Goal: Find contact information: Find contact information

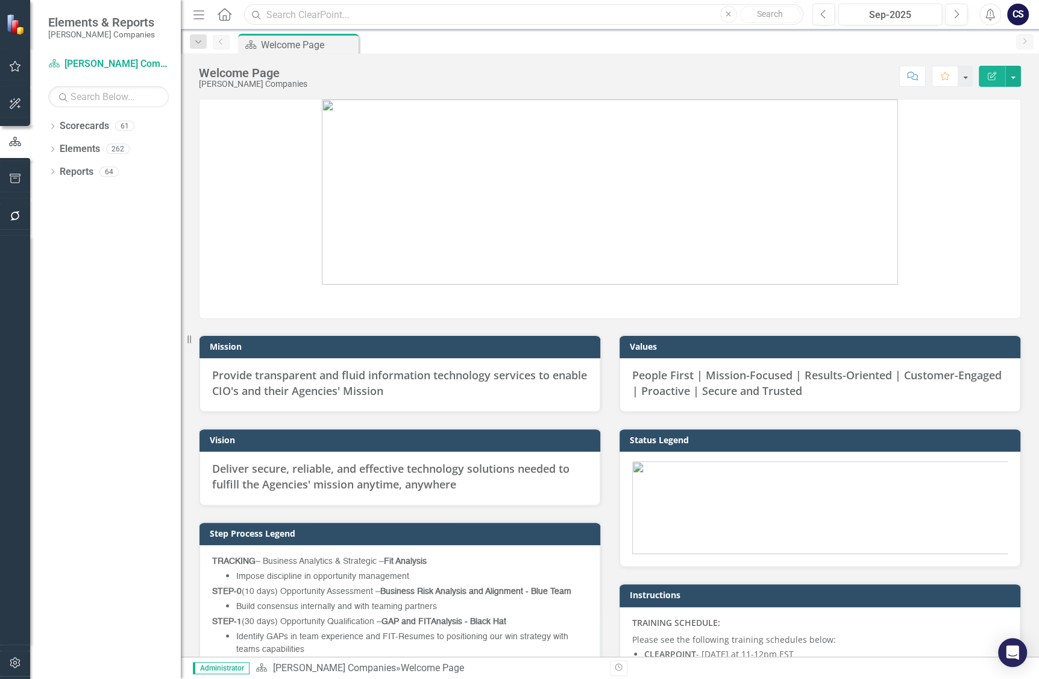
click at [300, 15] on input "text" at bounding box center [523, 14] width 559 height 21
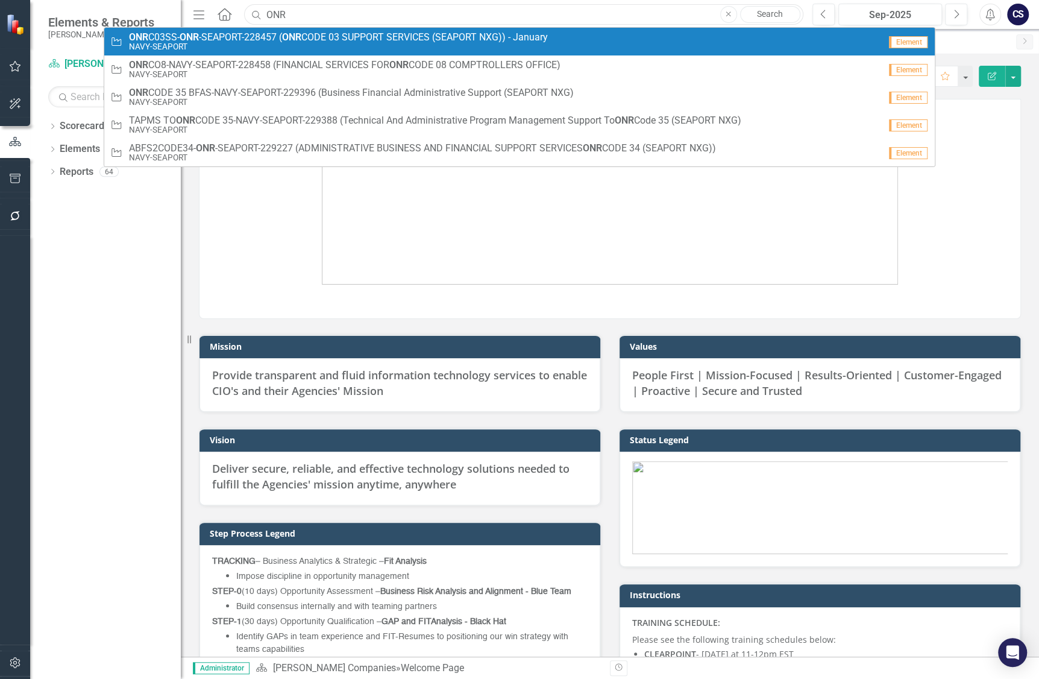
type input "ONR"
click at [240, 30] on link "Opportunity ONR C03SS- ONR -SEAPORT-228457 ( ONR CODE 03 SUPPORT SERVICES (SEAP…" at bounding box center [519, 42] width 830 height 28
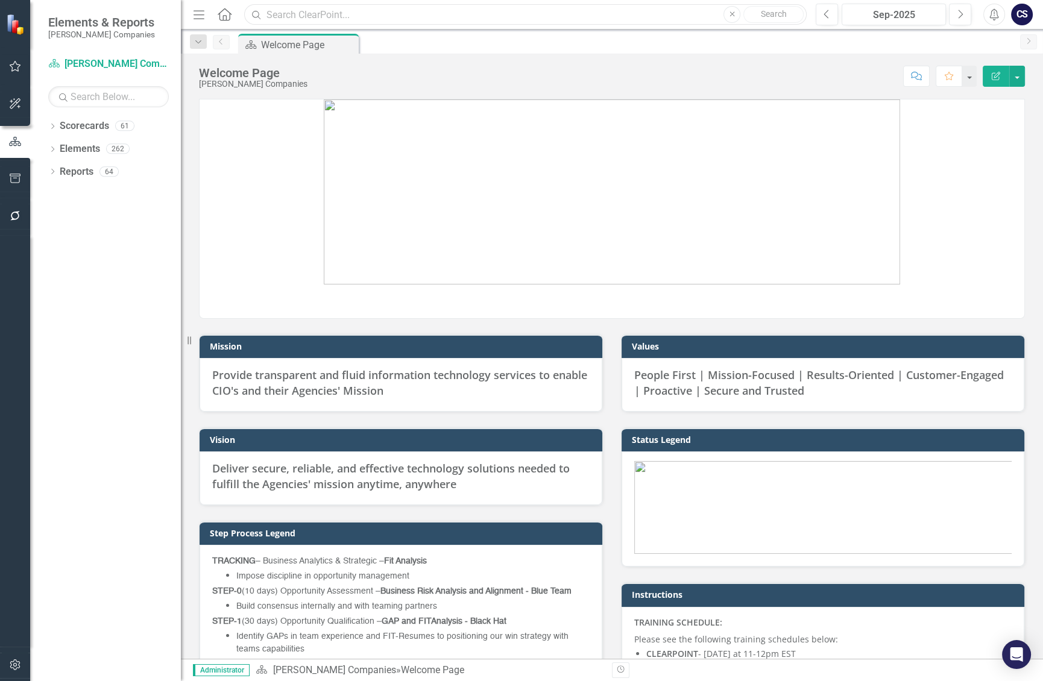
click at [286, 18] on input "text" at bounding box center [525, 14] width 562 height 21
type input "N"
click at [325, 10] on input "text" at bounding box center [525, 14] width 562 height 21
click at [344, 10] on input "255372" at bounding box center [525, 14] width 562 height 21
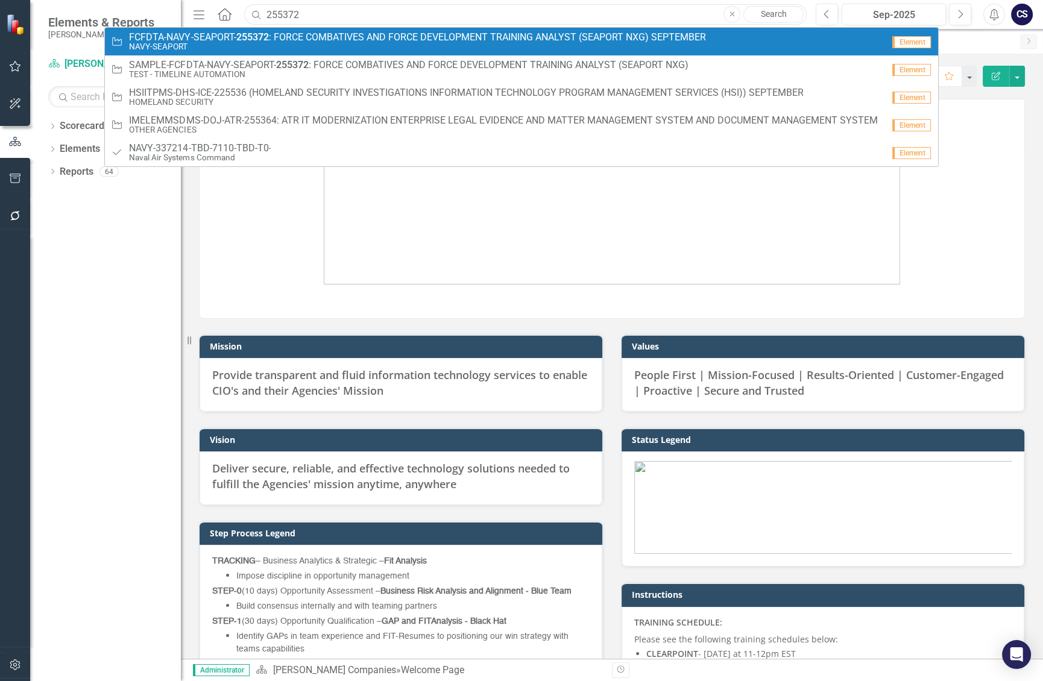
type input "255372"
click at [296, 37] on span "FCFDTA-NAVY-SEAPORT- 255372 : FORCE COMBATIVES AND FORCE DEVELOPMENT TRAINING A…" at bounding box center [417, 37] width 576 height 11
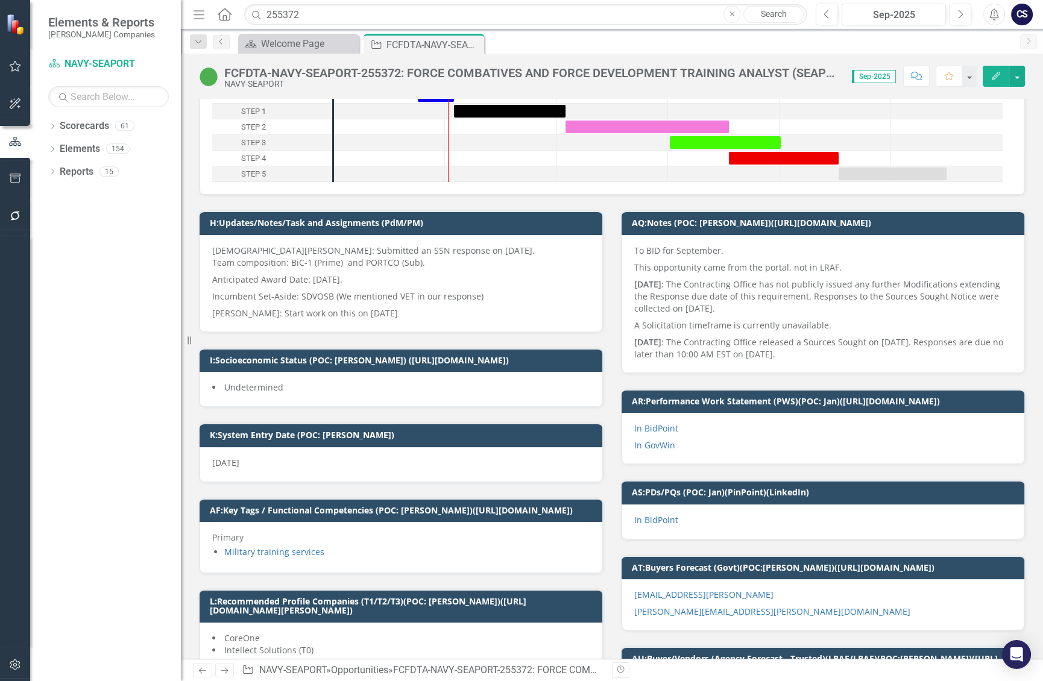
scroll to position [93, 0]
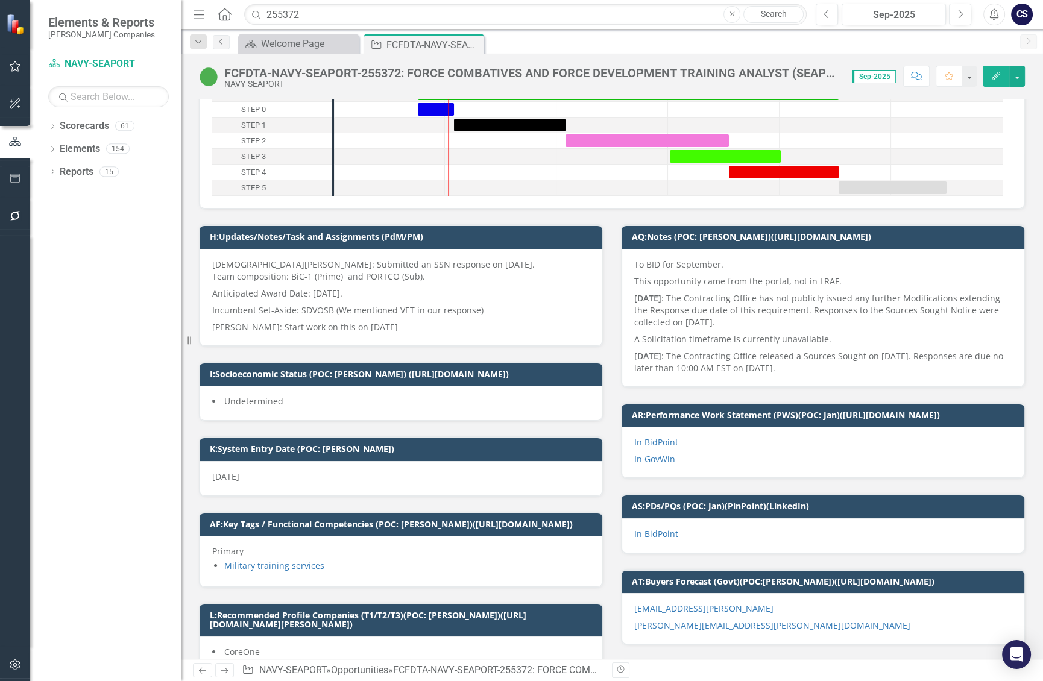
click at [628, 262] on div "To BID for September. This opportunity came from the portal, not in LRAF. [DATE…" at bounding box center [822, 318] width 403 height 138
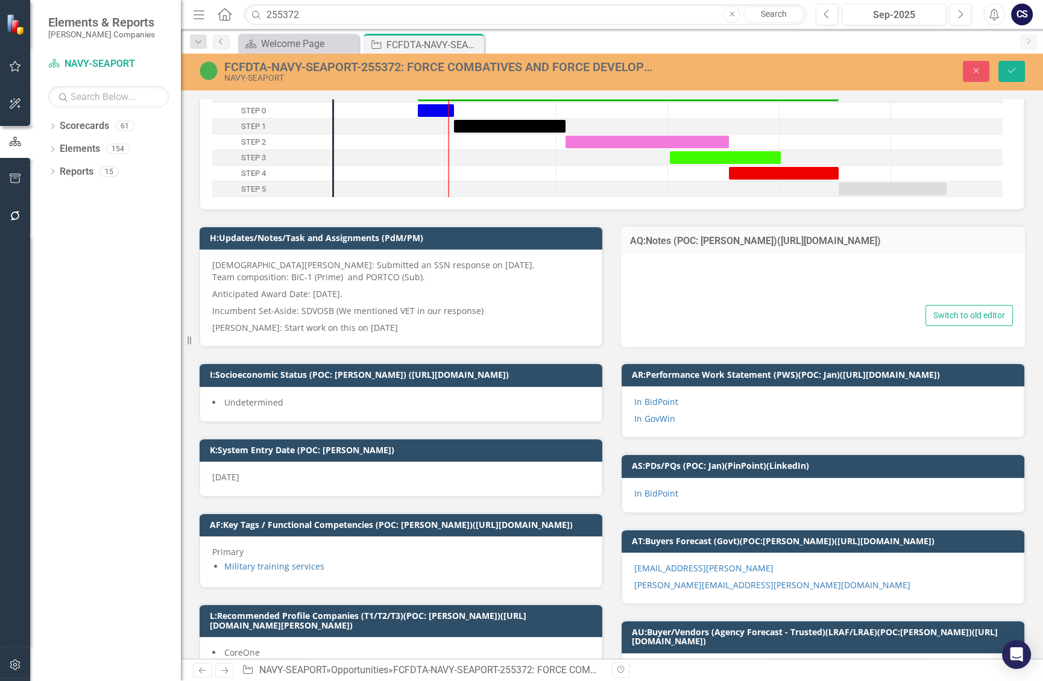
type textarea "<p>To BID for September.</p> <p>This opportunity came from the portal, not in L…"
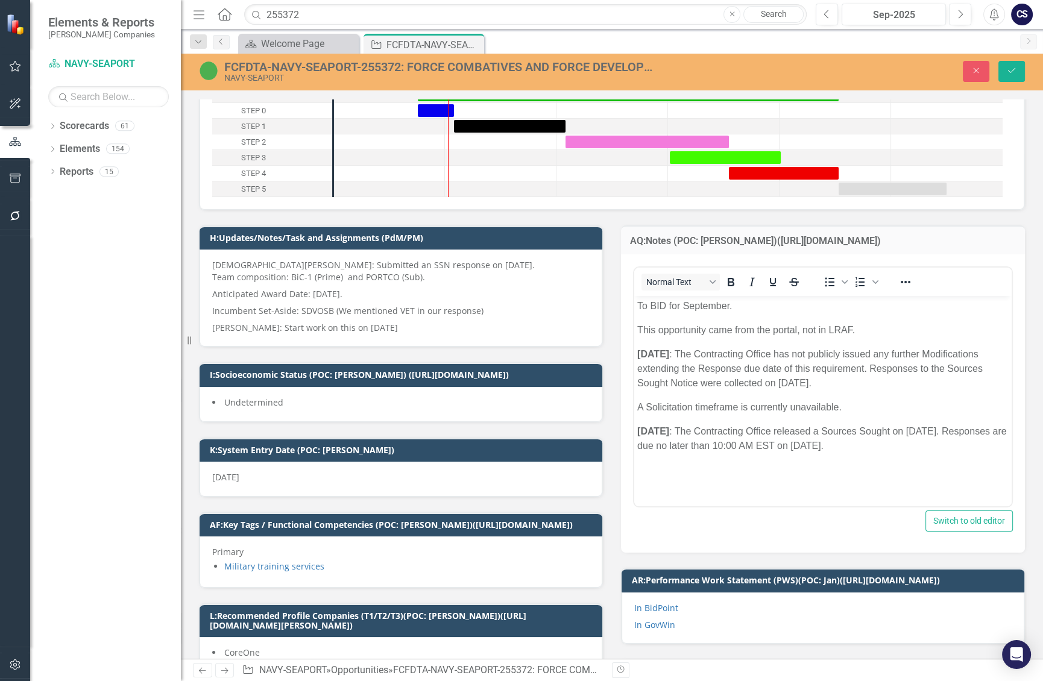
scroll to position [0, 0]
click at [1011, 66] on button "Save" at bounding box center [1011, 71] width 27 height 21
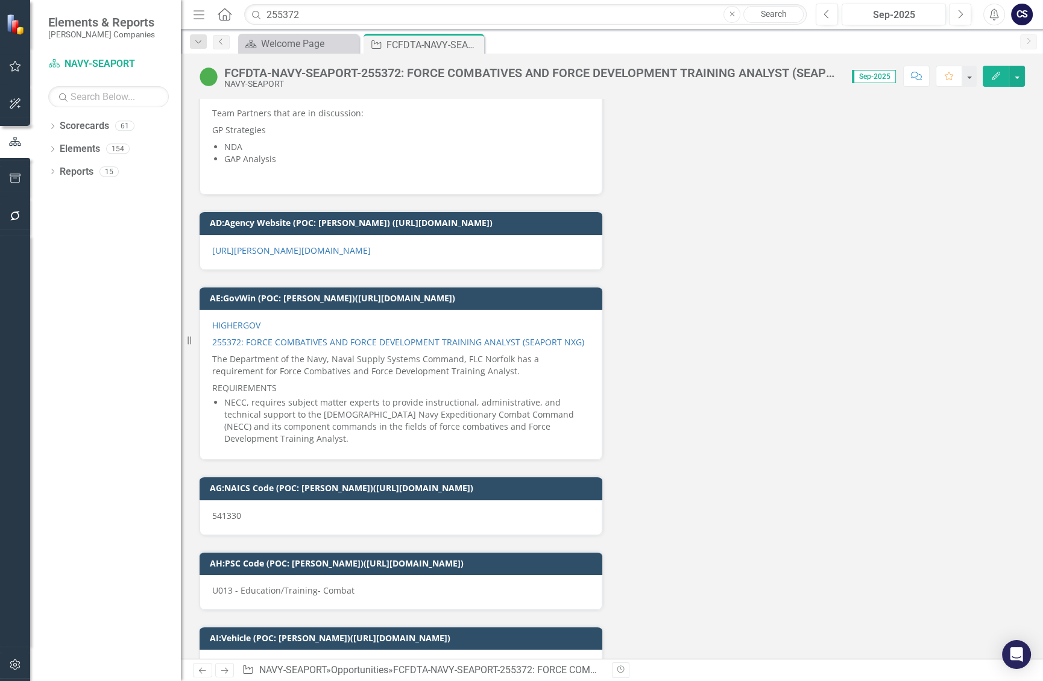
scroll to position [6401, 0]
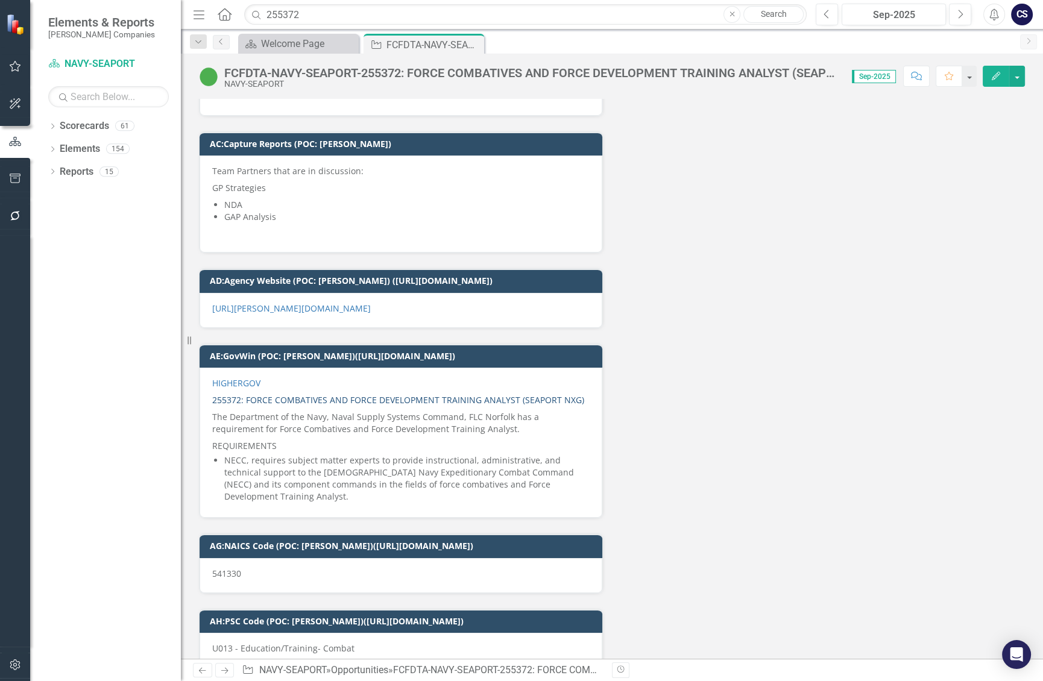
click at [289, 396] on link "255372: FORCE COMBATIVES AND FORCE DEVELOPMENT TRAINING ANALYST (SEAPORT NXG)" at bounding box center [398, 399] width 372 height 11
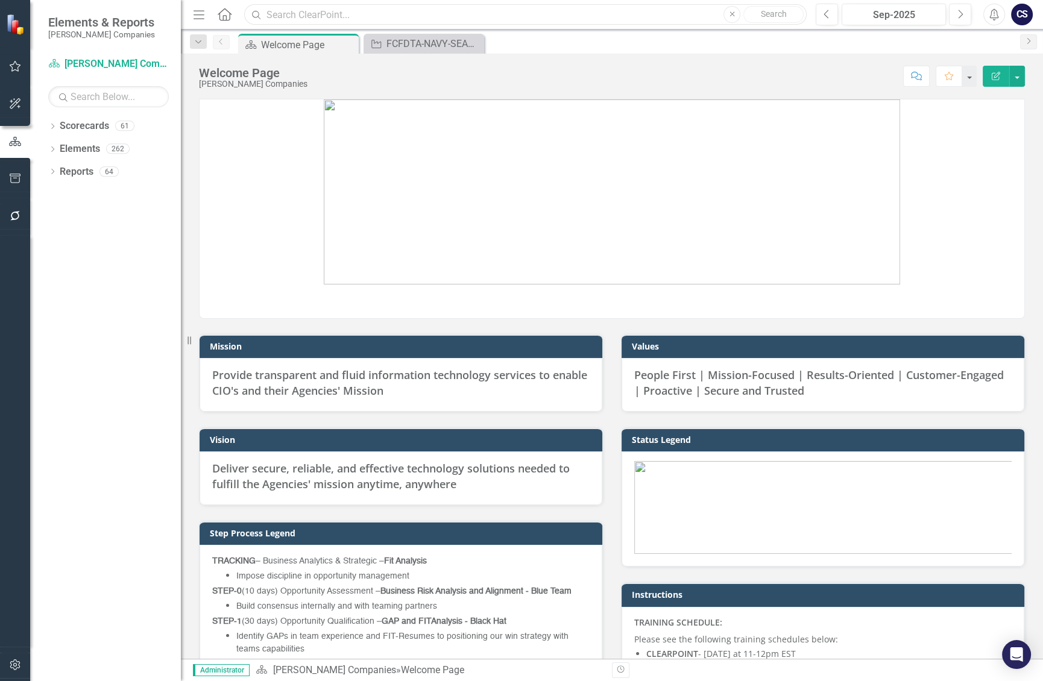
click at [298, 15] on input "text" at bounding box center [525, 14] width 562 height 21
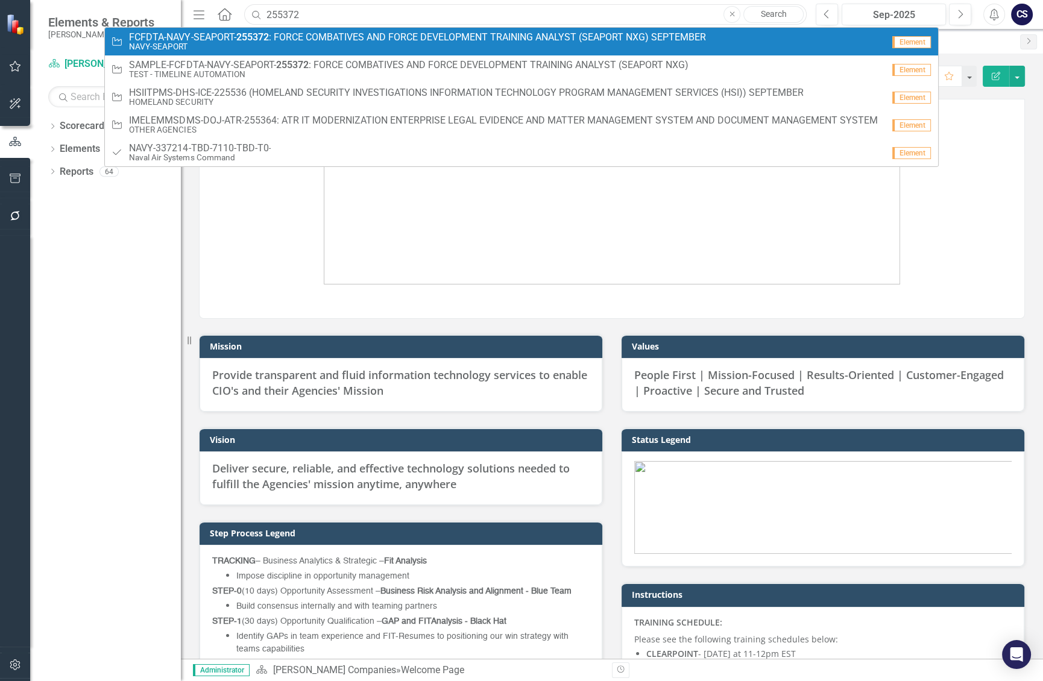
type input "255372"
click at [304, 39] on span "FCFDTA-NAVY-SEAPORT- 255372 : FORCE COMBATIVES AND FORCE DEVELOPMENT TRAINING A…" at bounding box center [417, 37] width 576 height 11
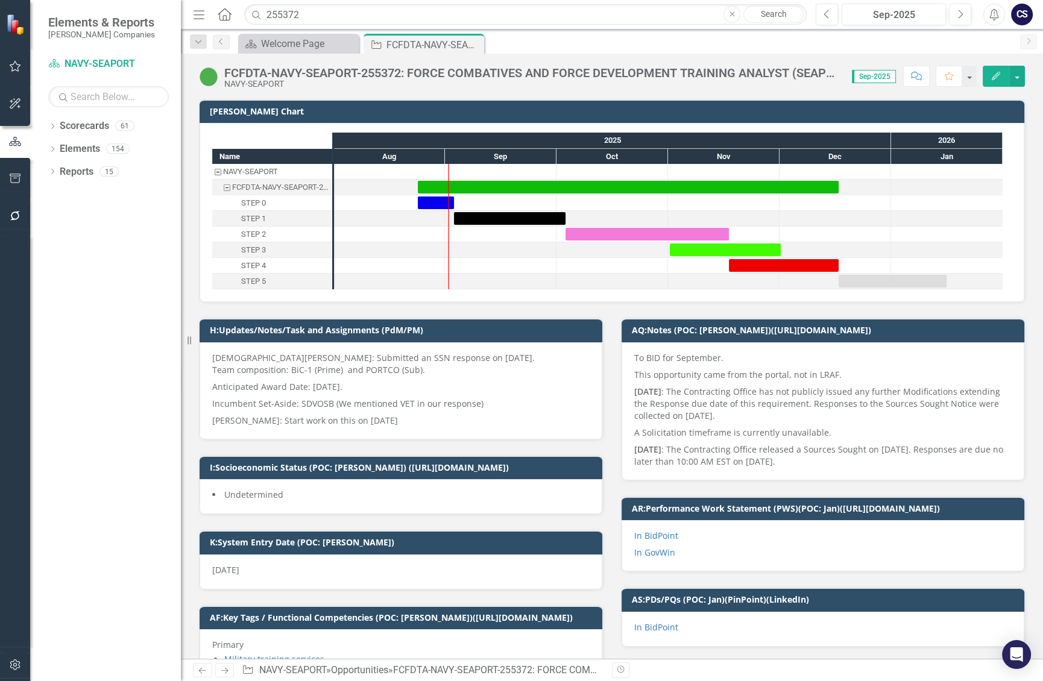
click at [627, 356] on div "To BID for September. This opportunity came from the portal, not in LRAF. [DATE…" at bounding box center [822, 411] width 403 height 138
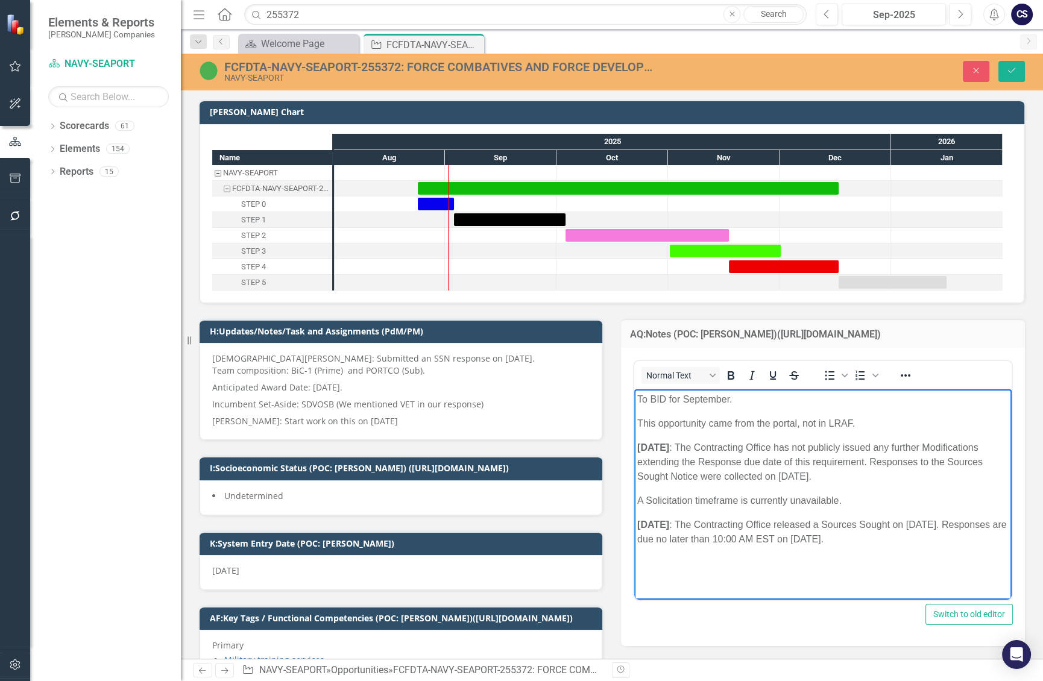
drag, startPoint x: 635, startPoint y: 396, endPoint x: 904, endPoint y: 541, distance: 305.5
click at [968, 545] on body "To BID for September. This opportunity came from the portal, not in LRAF. 06/23…" at bounding box center [822, 479] width 377 height 181
copy body "To BID for September. This opportunity came from the portal, not in LRAF. 06/23…"
click at [613, 66] on div "FCFDTA-NAVY-SEAPORT-255372: FORCE COMBATIVES AND FORCE DEVELOPMENT TRAINING ANA…" at bounding box center [441, 66] width 435 height 13
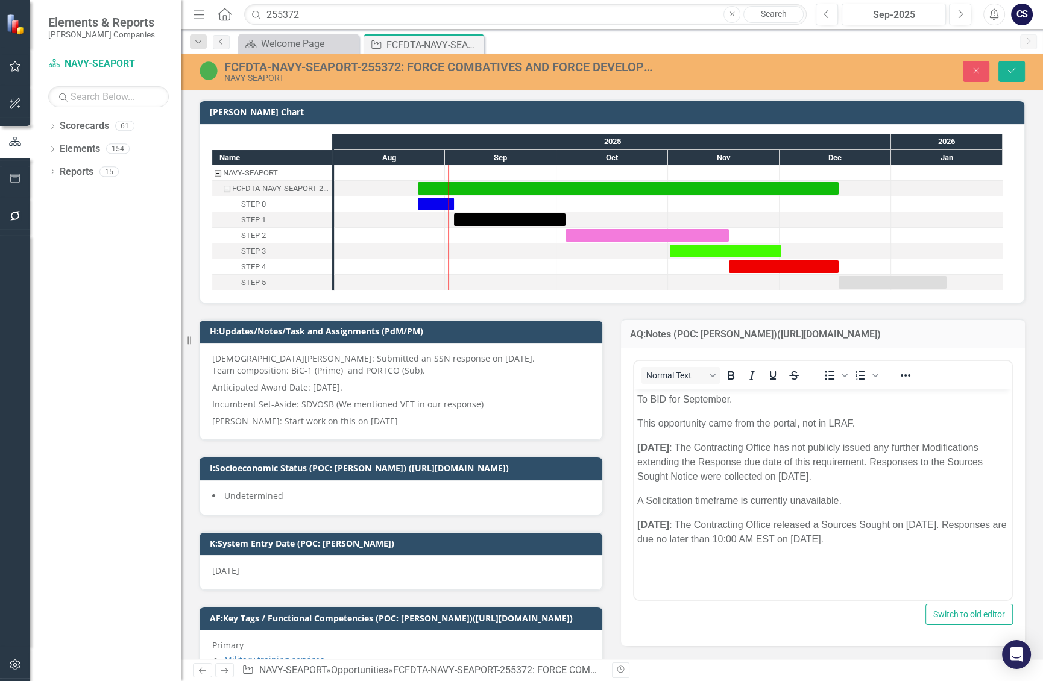
click at [657, 65] on div "FCFDTA-NAVY-SEAPORT-255372: FORCE COMBATIVES AND FORCE DEVELOPMENT TRAINING ANA…" at bounding box center [441, 66] width 435 height 13
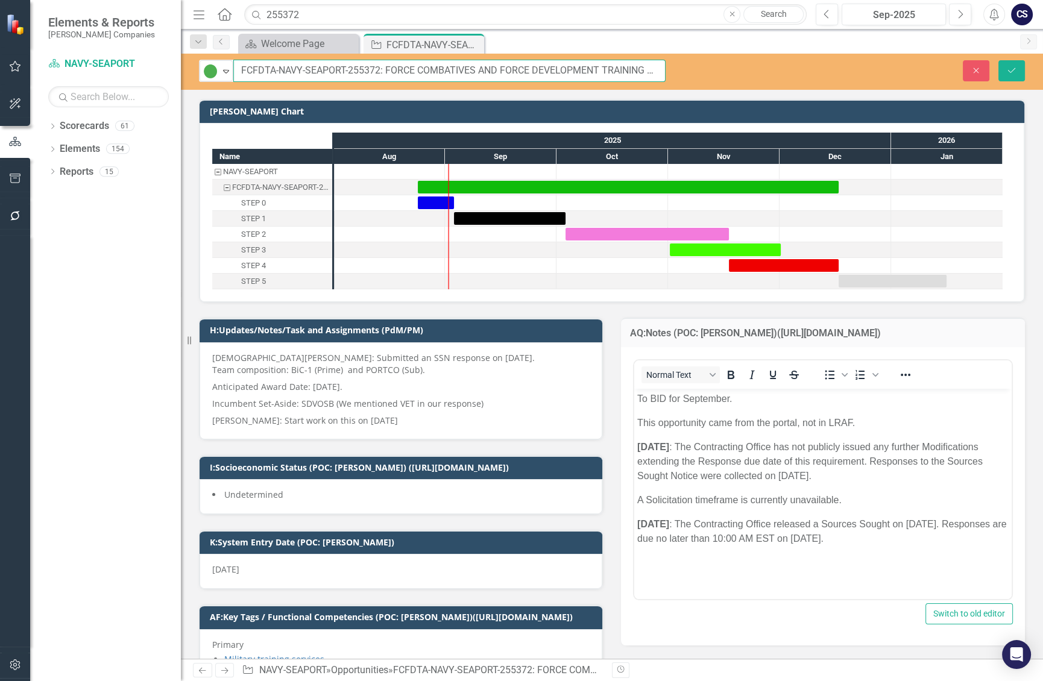
drag, startPoint x: 645, startPoint y: 71, endPoint x: 241, endPoint y: 75, distance: 404.4
click at [241, 75] on input "FCFDTA-NAVY-SEAPORT-255372: FORCE COMBATIVES AND FORCE DEVELOPMENT TRAINING ANA…" at bounding box center [449, 71] width 432 height 22
click at [964, 69] on button "Close" at bounding box center [975, 70] width 27 height 21
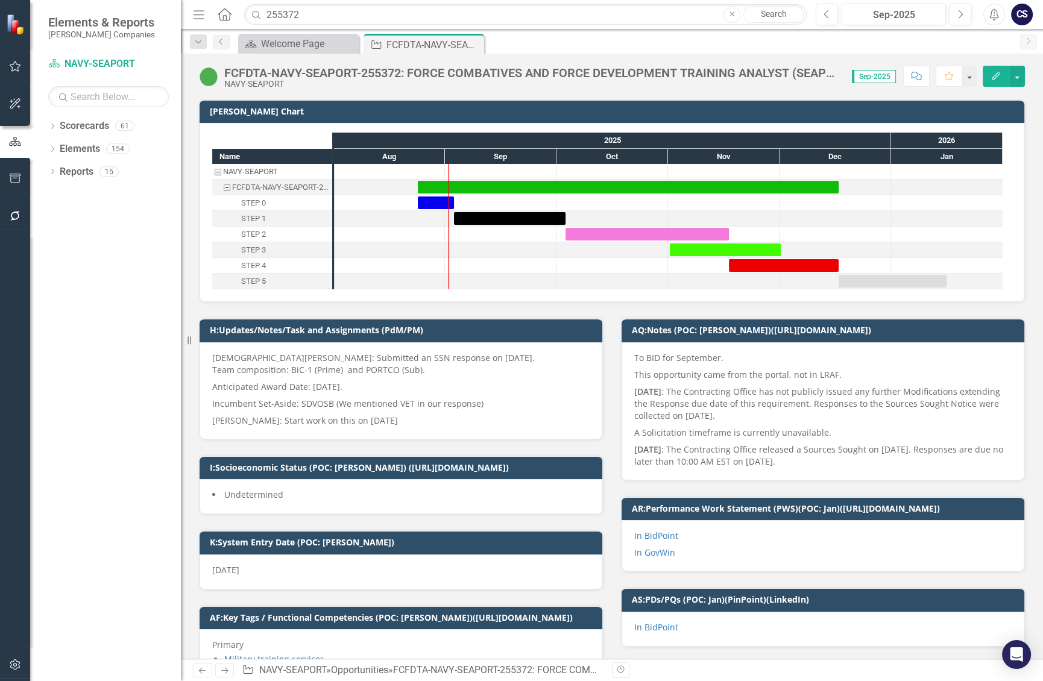
click at [494, 389] on p "Anticipated Award Date: [DATE]." at bounding box center [400, 386] width 377 height 17
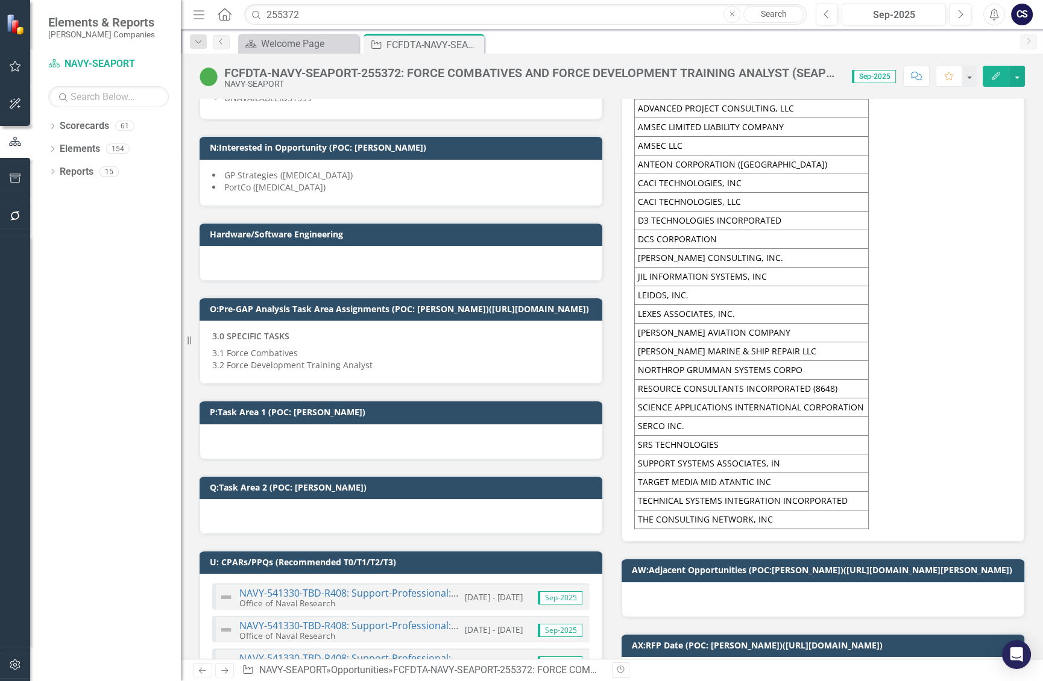
scroll to position [861, 0]
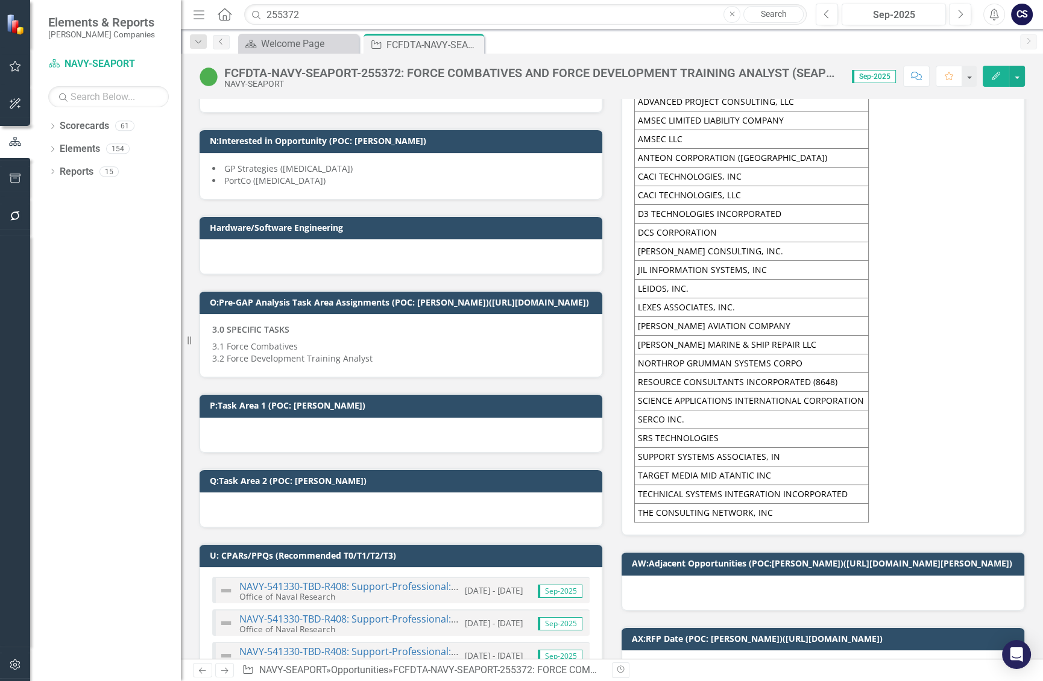
click at [368, 365] on p "3.1 Force Combatives 3.2 Force Development Training Analyst" at bounding box center [400, 351] width 377 height 27
click at [366, 365] on p "3.1 Force Combatives 3.2 Force Development Training Analyst" at bounding box center [400, 351] width 377 height 27
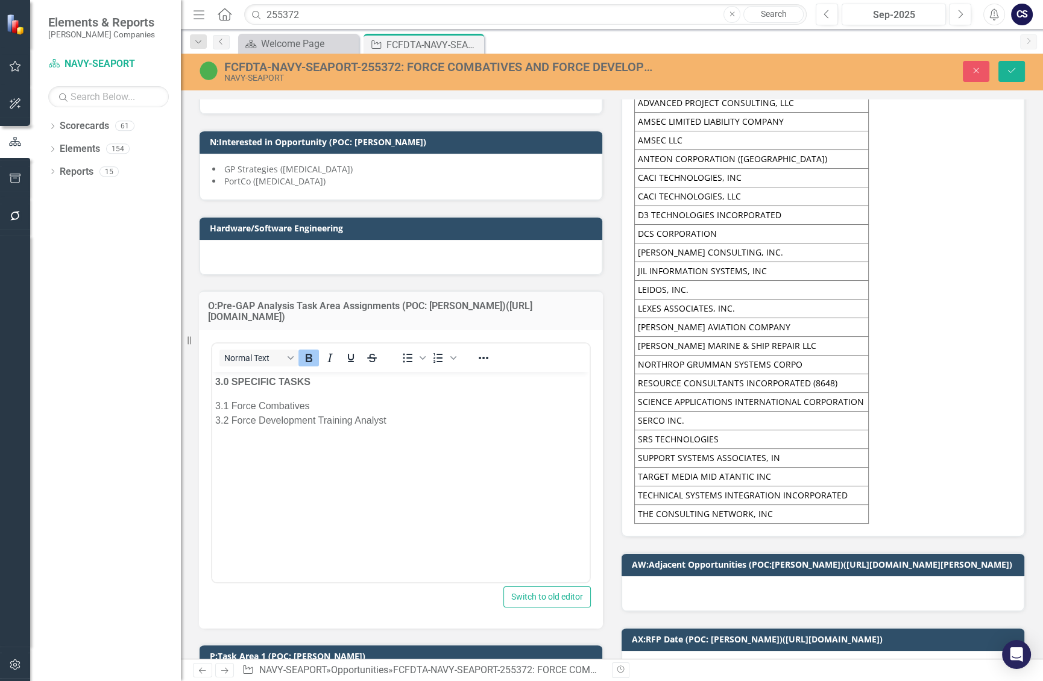
scroll to position [0, 0]
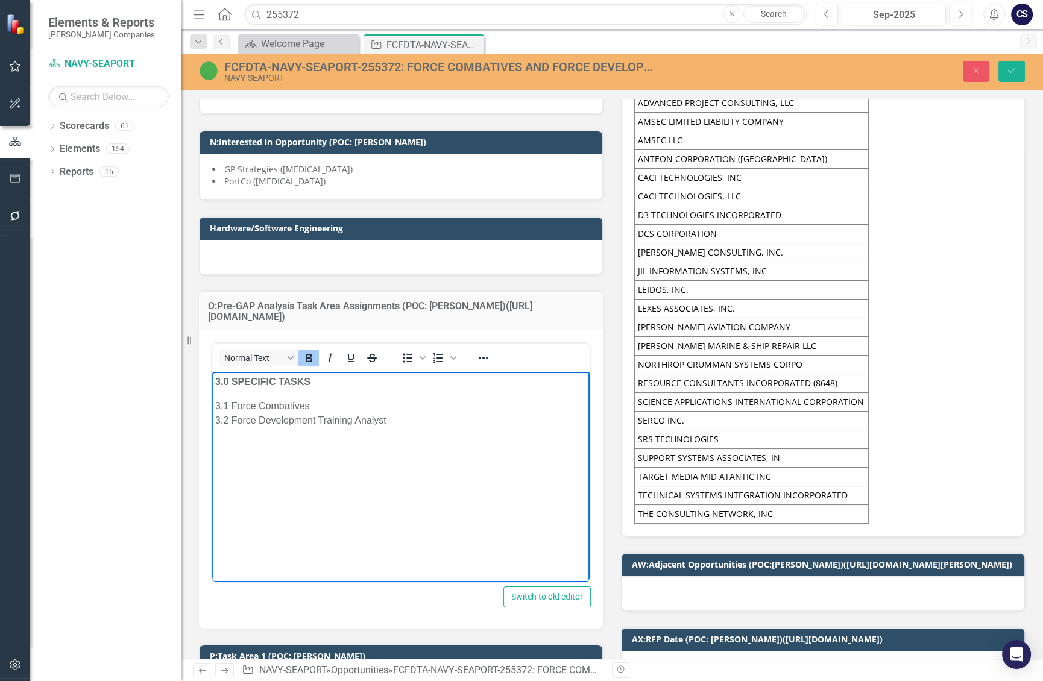
drag, startPoint x: 392, startPoint y: 419, endPoint x: 210, endPoint y: 385, distance: 185.1
click at [212, 385] on html "3.0 SPECIFIC TASKS 3.1 Force Combatives 3.2 Force Development Training Analyst" at bounding box center [400, 462] width 377 height 181
drag, startPoint x: 389, startPoint y: 424, endPoint x: 215, endPoint y: 383, distance: 178.8
click at [215, 383] on body "3.0 SPECIFIC TASKS 3.1 Force Combatives 3.2 Force Development Training Analyst" at bounding box center [400, 462] width 377 height 181
copy body "3.0 SPECIFIC TASKS 3.1 Force Combatives 3.2 Force Development Training Analyst"
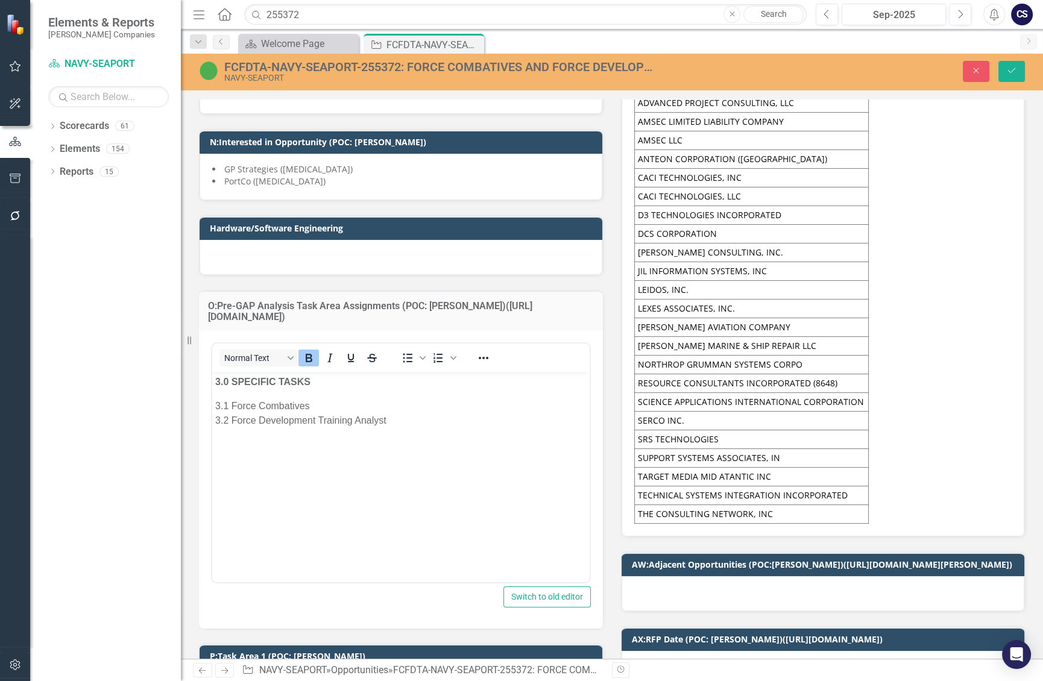
click at [903, 338] on span "AAR CORP ADVANCED INFORMATION ENGINEERING SERVICES, INC ADVANCED PROJECT CONSUL…" at bounding box center [822, 290] width 377 height 468
click at [407, 181] on li "PortCo ([MEDICAL_DATA])" at bounding box center [400, 181] width 377 height 12
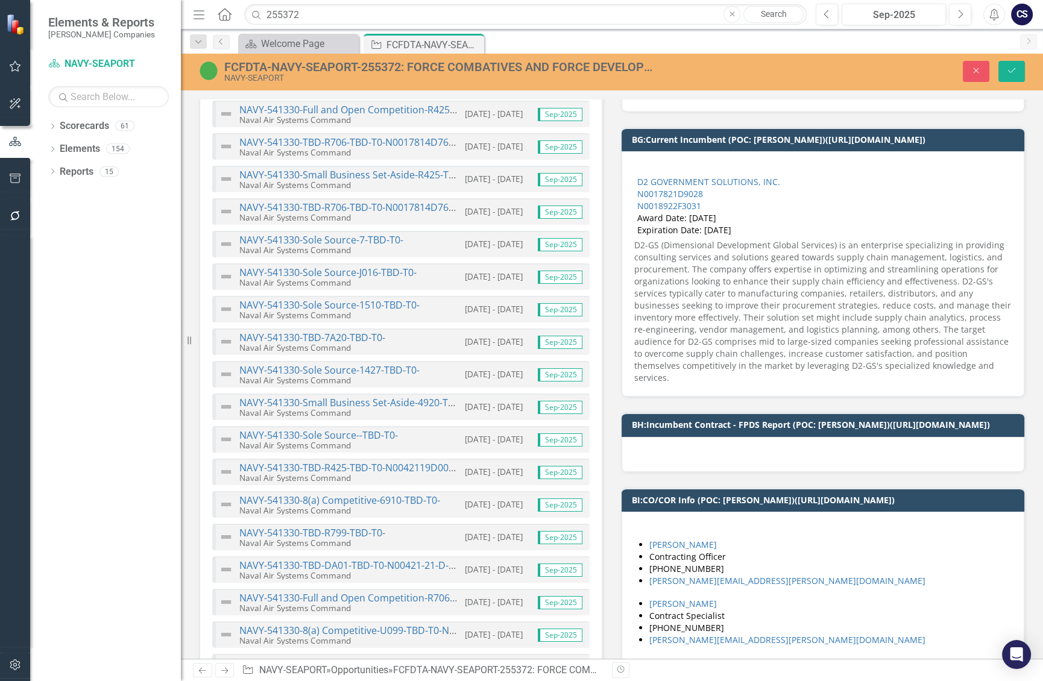
scroll to position [2452, 0]
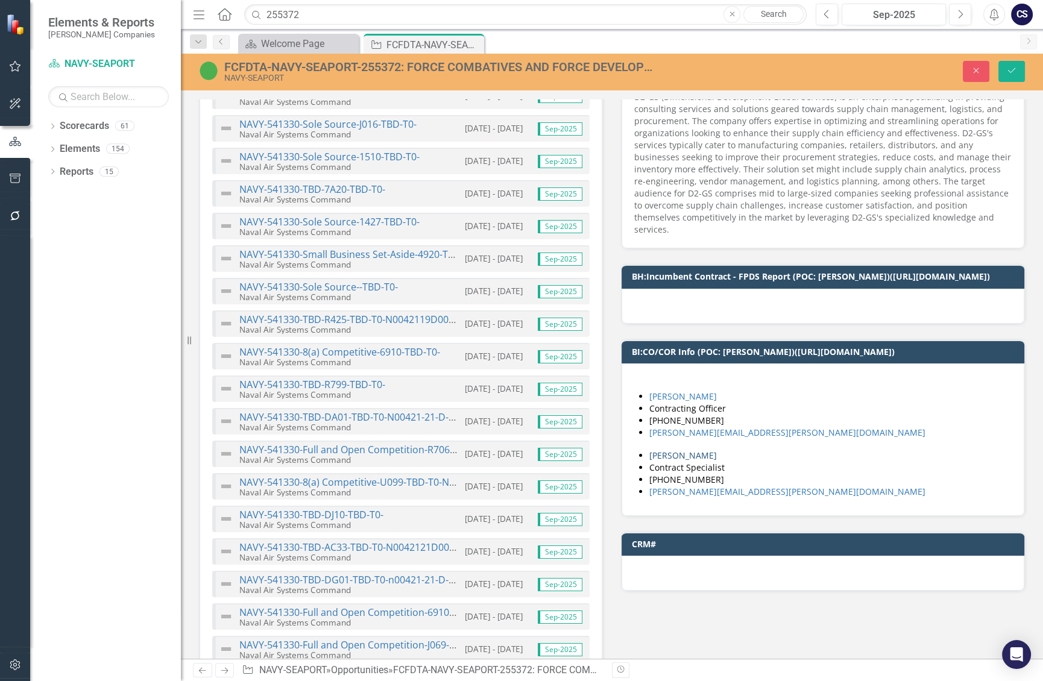
drag, startPoint x: 778, startPoint y: 485, endPoint x: 653, endPoint y: 448, distance: 130.8
click at [653, 450] on ul "Sherell Brown Contract Specialist 757-443-1706 sherell.g.brown.civ@us.navy.mil" at bounding box center [828, 474] width 359 height 48
click at [785, 403] on li "Contracting Officer" at bounding box center [828, 409] width 359 height 12
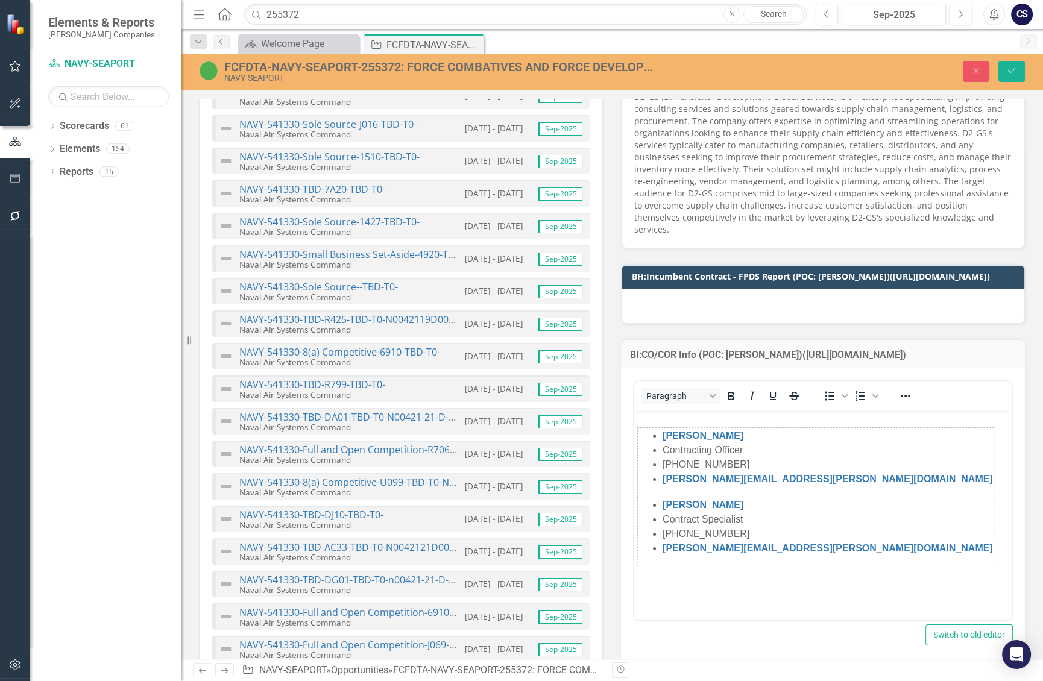
scroll to position [0, 0]
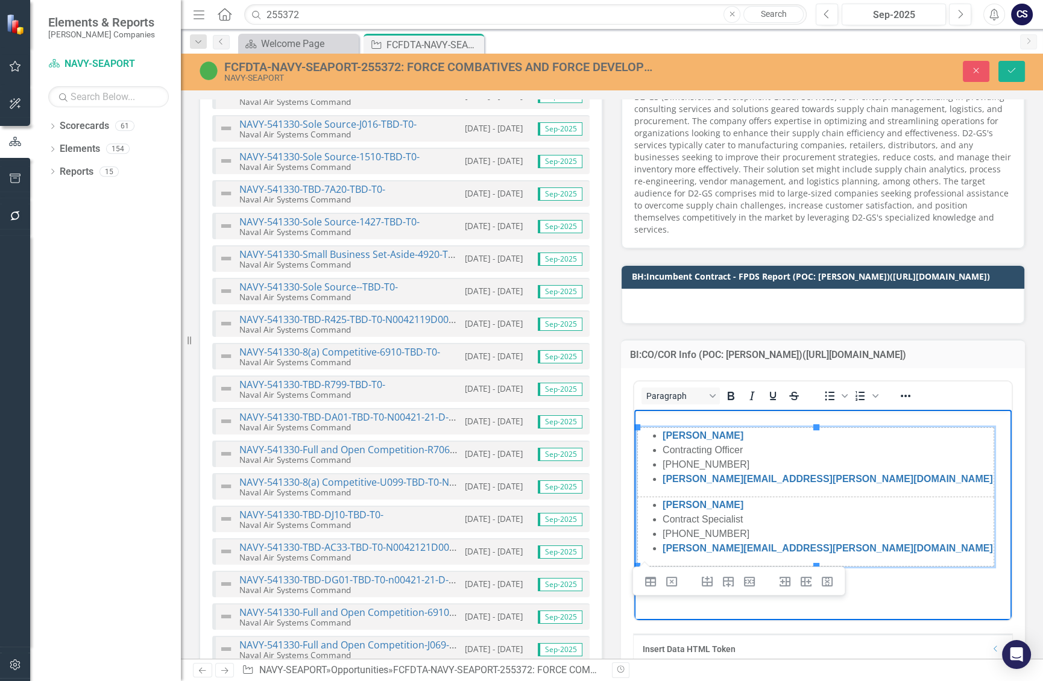
drag, startPoint x: 807, startPoint y: 582, endPoint x: 636, endPoint y: 431, distance: 227.2
click at [636, 431] on body "Morgan Olszak Contracting Officer 757-443-1964 morgan.e.olszak.civ@us.navy.mil …" at bounding box center [822, 500] width 377 height 181
click at [892, 487] on div "Morgan Olszak Contracting Officer 757-443-1964 morgan.e.olszak.civ@us.navy.mil …" at bounding box center [822, 496] width 371 height 139
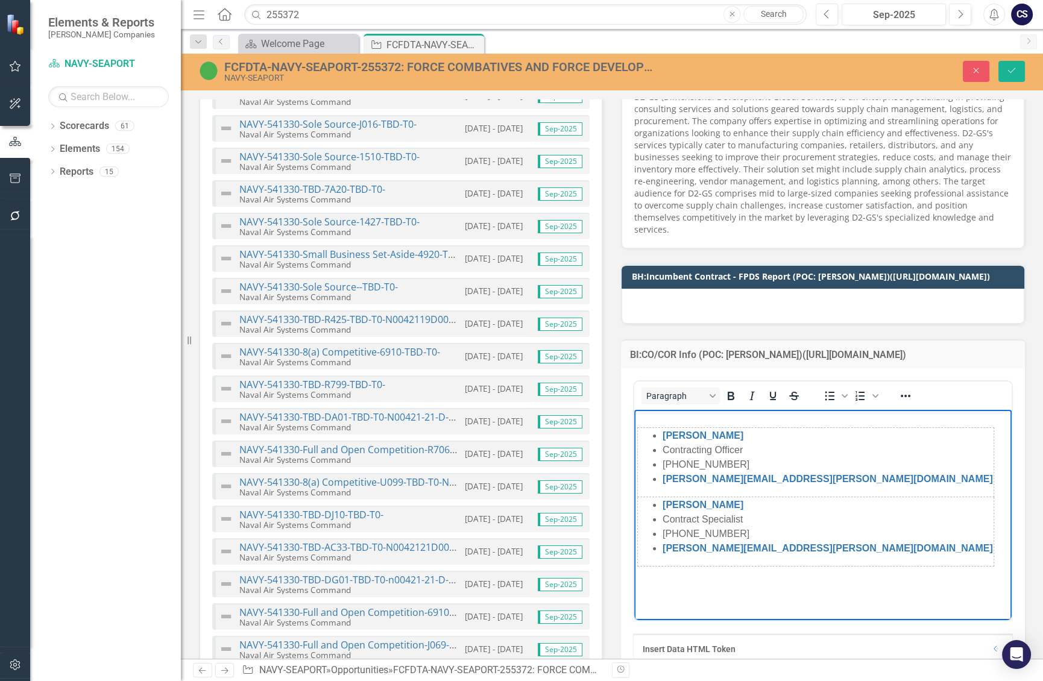
click at [892, 487] on div "Morgan Olszak Contracting Officer 757-443-1964 morgan.e.olszak.civ@us.navy.mil …" at bounding box center [822, 496] width 371 height 139
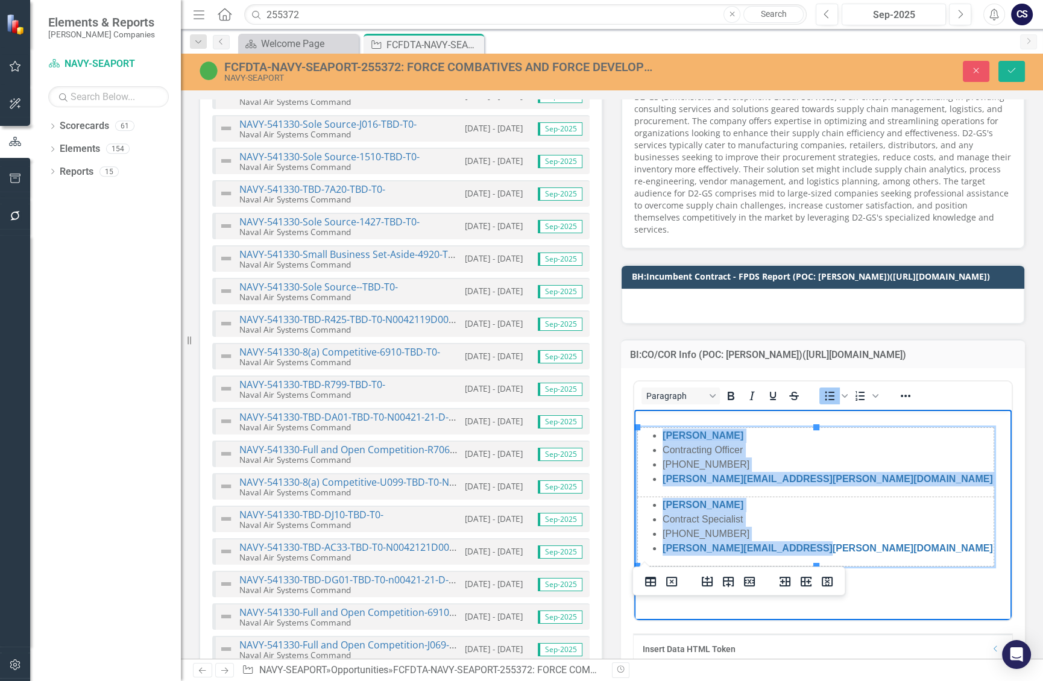
drag, startPoint x: 739, startPoint y: 433, endPoint x: 659, endPoint y: 434, distance: 80.8
click at [659, 434] on ul "Morgan Olszak﻿ Contracting Officer 757-443-1964 morgan.e.olszak.civ@us.navy.mil" at bounding box center [815, 457] width 354 height 58
copy link "Morgan Olszak﻿"
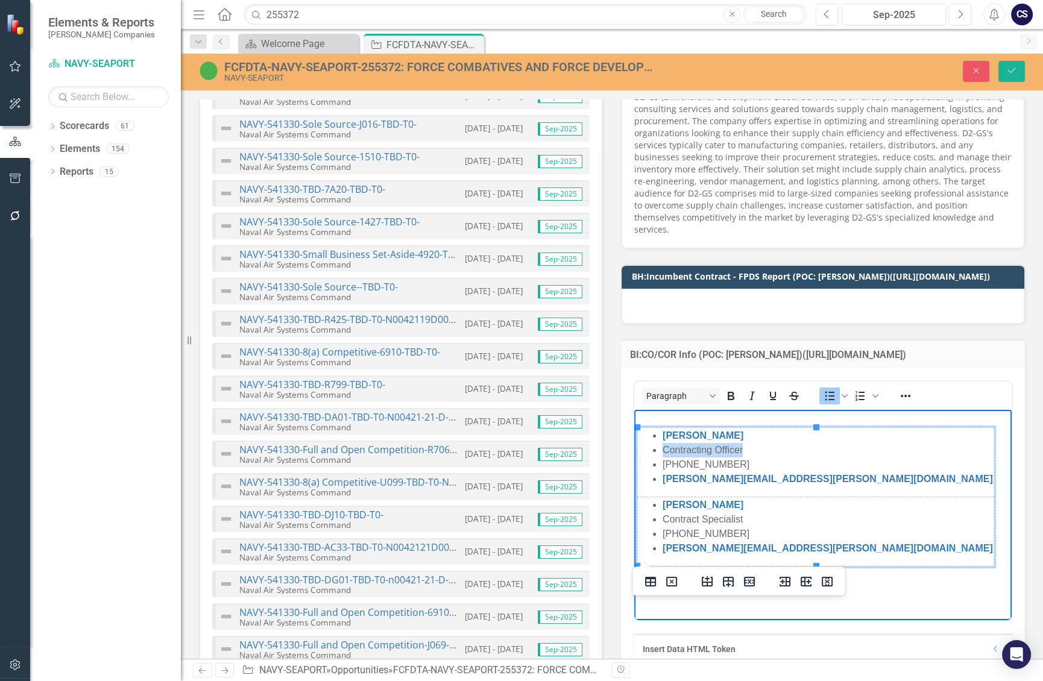
drag, startPoint x: 751, startPoint y: 450, endPoint x: 661, endPoint y: 454, distance: 89.9
click at [661, 454] on ul "Morgan Olszak Contracting Officer 757-443-1964 morgan.e.olszak.civ@us.navy.mil" at bounding box center [815, 457] width 354 height 58
copy li "Contracting Officer"
drag, startPoint x: 728, startPoint y: 465, endPoint x: 658, endPoint y: 463, distance: 69.9
click at [658, 463] on ul "Morgan Olszak Contracting Officer 757-443-1964 morgan.e.olszak.civ@us.navy.mil" at bounding box center [815, 457] width 354 height 58
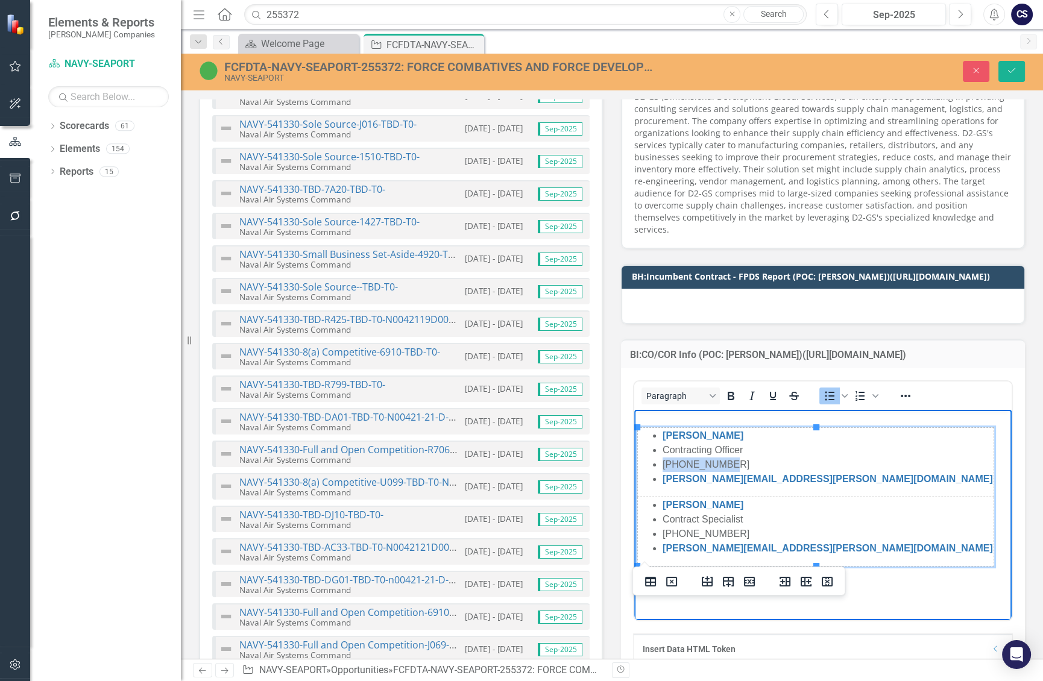
copy li "[PHONE_NUMBER]"
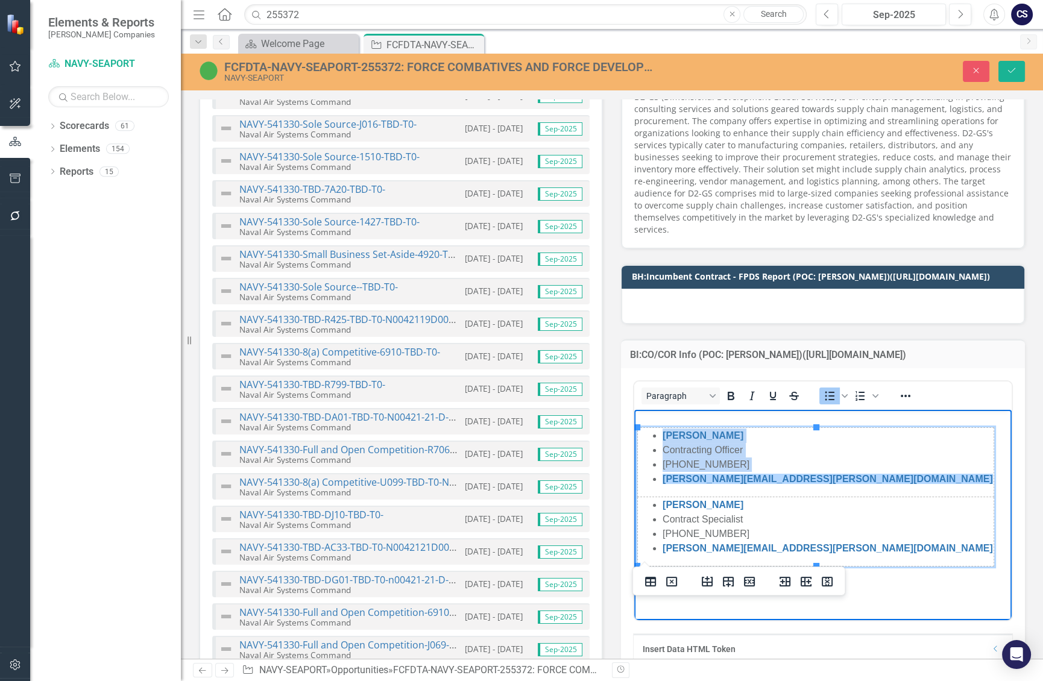
drag, startPoint x: 661, startPoint y: 478, endPoint x: 818, endPoint y: 489, distance: 157.1
click at [818, 489] on div "Morgan Olszak Contracting Officer 757-443-1964 morgan.e.olszak.civ@us.navy.mil …" at bounding box center [822, 496] width 371 height 139
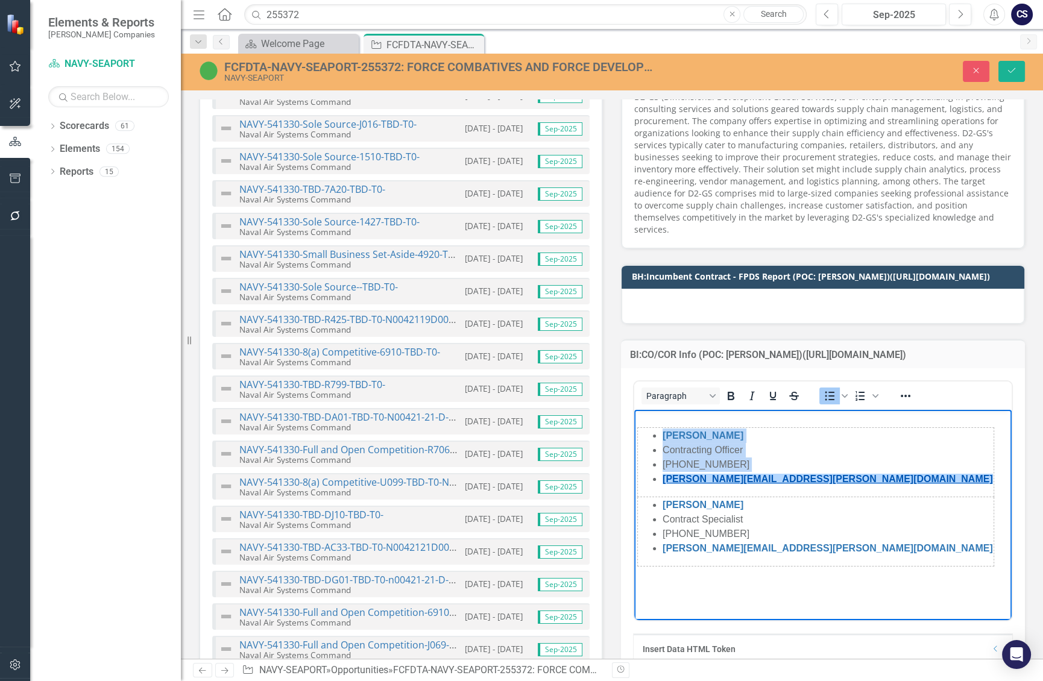
click at [783, 482] on link "[PERSON_NAME][EMAIL_ADDRESS][PERSON_NAME][DOMAIN_NAME]" at bounding box center [827, 479] width 330 height 10
drag, startPoint x: 661, startPoint y: 478, endPoint x: 816, endPoint y: 479, distance: 154.9
click at [816, 479] on html "Morgan Olszak Contracting Officer 757-443-1964 morgan.e.olszak.civ@us.navy.mil …" at bounding box center [822, 500] width 377 height 181
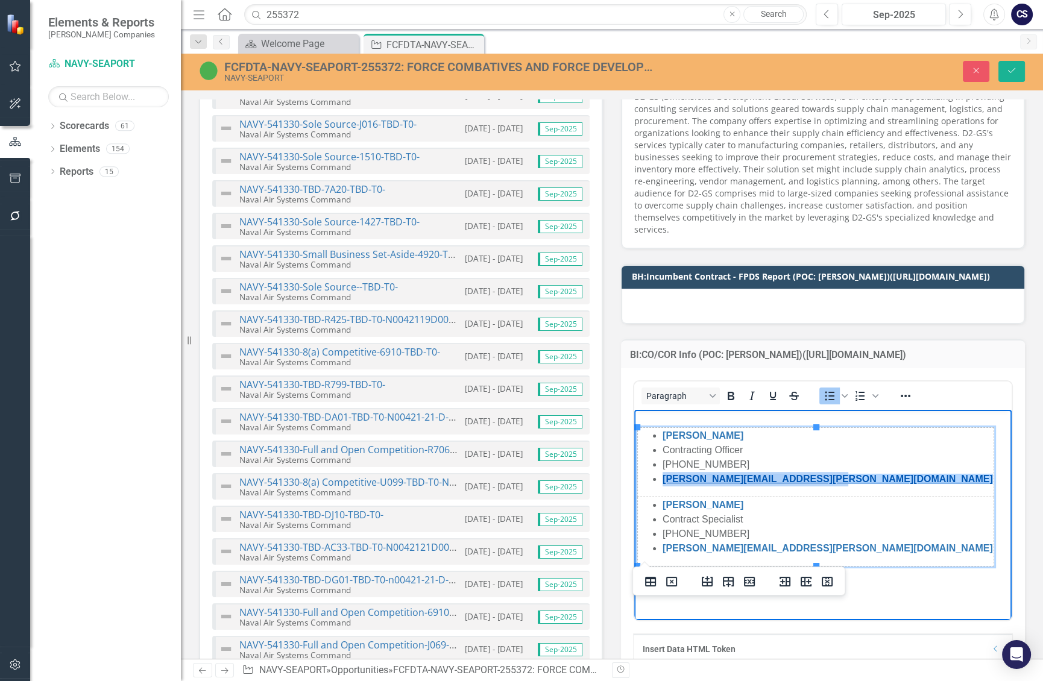
copy link "[PERSON_NAME][EMAIL_ADDRESS][PERSON_NAME][DOMAIN_NAME]"
drag, startPoint x: 735, startPoint y: 503, endPoint x: 687, endPoint y: 504, distance: 48.2
click at [687, 504] on li "Sherell Brown﻿" at bounding box center [827, 505] width 330 height 14
click at [736, 504] on li "Sherell Brown﻿" at bounding box center [827, 505] width 330 height 14
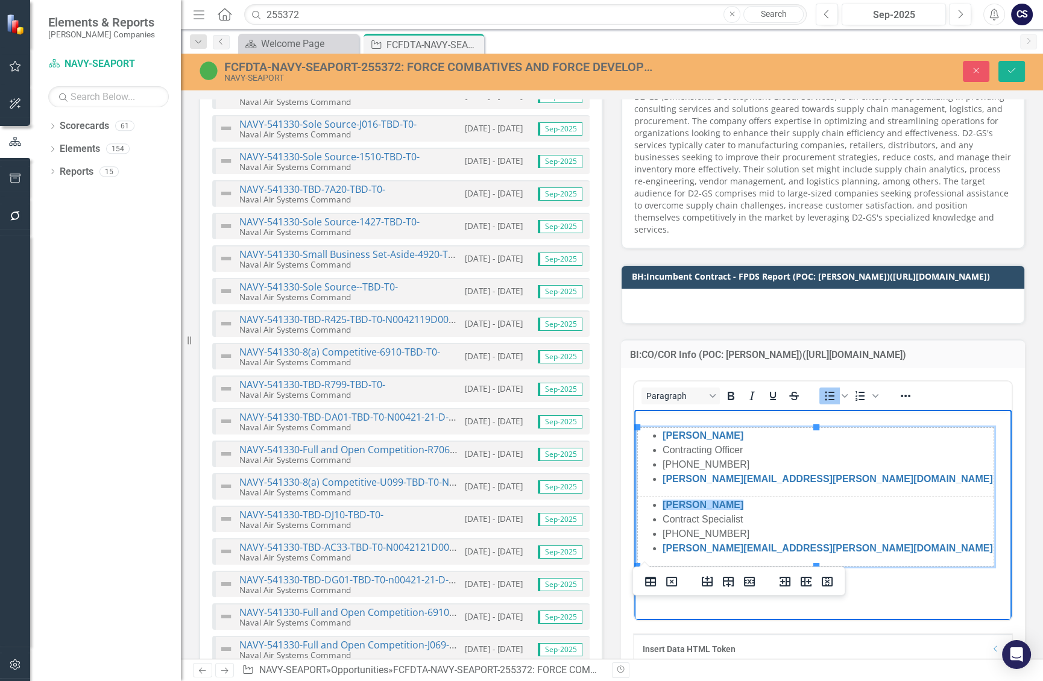
drag, startPoint x: 729, startPoint y: 504, endPoint x: 659, endPoint y: 504, distance: 69.9
click at [659, 504] on ul "Sherell Brown﻿ Contract Specialist 757-443-1706 sherell.g.brown.civ@us.navy.mil" at bounding box center [815, 527] width 354 height 58
copy link "Sherell Brown﻿"
drag, startPoint x: 744, startPoint y: 518, endPoint x: 662, endPoint y: 518, distance: 81.4
click at [662, 518] on li "Contract Specialist" at bounding box center [827, 519] width 330 height 14
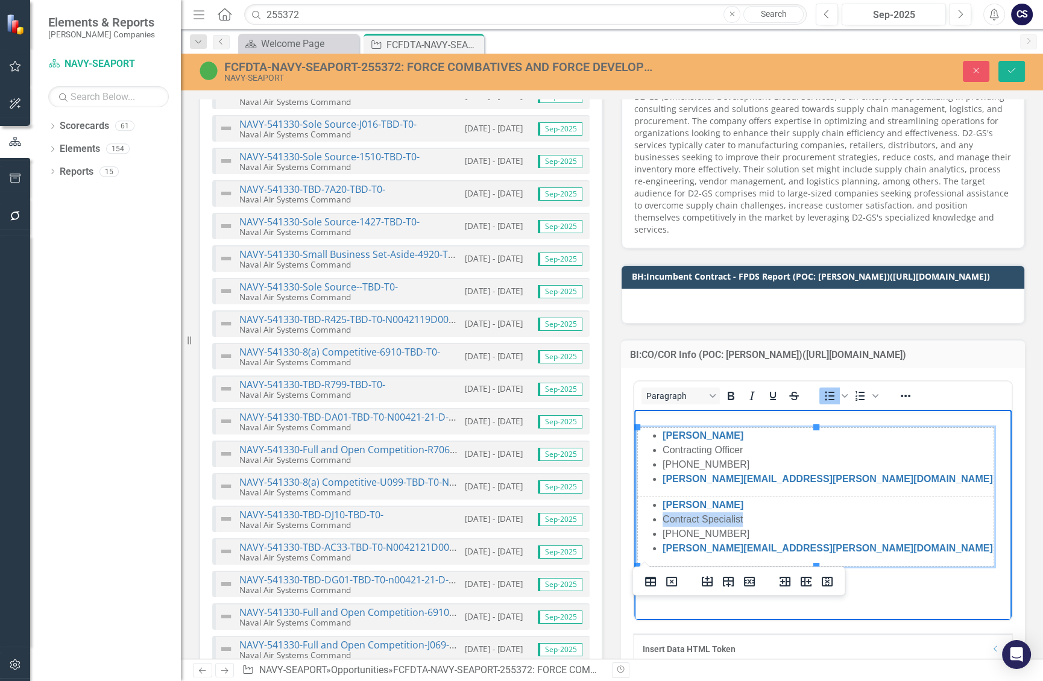
copy li "Contract Specialist"
drag, startPoint x: 713, startPoint y: 532, endPoint x: 660, endPoint y: 527, distance: 53.3
click at [660, 527] on ul "Sherell Brown Contract Specialist 757-443-1706 sherell.g.brown.civ@us.navy.mil" at bounding box center [815, 527] width 354 height 58
copy li "[PHONE_NUMBER]"
drag, startPoint x: 811, startPoint y: 547, endPoint x: 653, endPoint y: 541, distance: 158.0
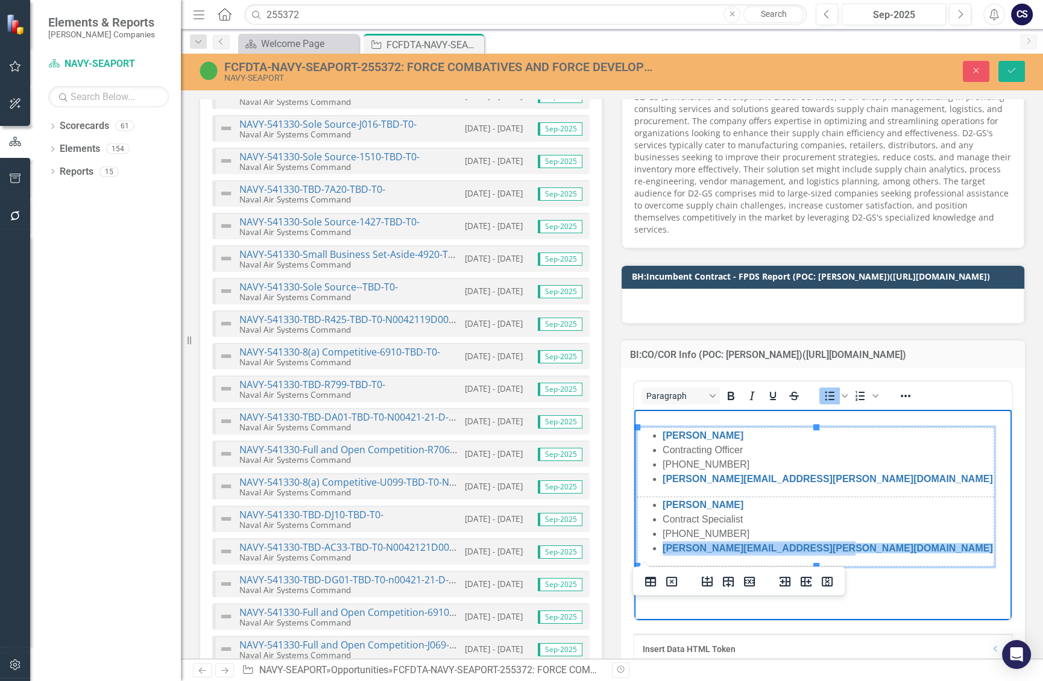
click at [662, 541] on li "sherell.g.brown.civ@us.navy.mil﻿" at bounding box center [827, 548] width 330 height 14
copy link "sherell.g.brown.civ@us.navy.mil﻿"
click at [968, 482] on div "Morgan Olszak Contracting Officer 757-443-1964 morgan.e.olszak.civ@us.navy.mil …" at bounding box center [822, 496] width 371 height 139
